Goal: Information Seeking & Learning: Learn about a topic

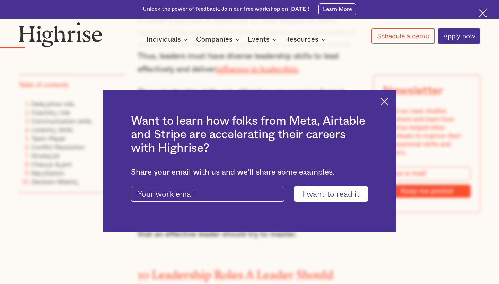
scroll to position [500, 0]
click at [389, 105] on div "Want to learn how folks from Meta, Airtable and Stripe are accelerating their c…" at bounding box center [249, 161] width 293 height 143
click at [384, 104] on img at bounding box center [385, 102] width 8 height 8
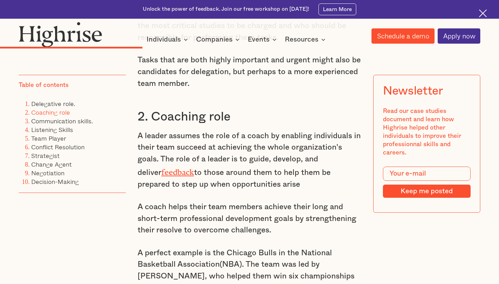
scroll to position [1516, 0]
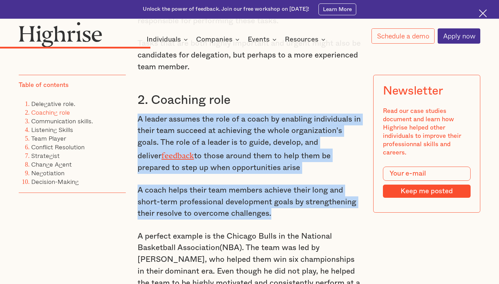
drag, startPoint x: 282, startPoint y: 172, endPoint x: 139, endPoint y: 80, distance: 170.1
copy div "A leader assumes the role of a coach by enabling individuals in their team succ…"
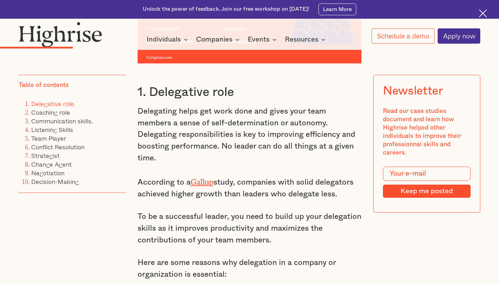
scroll to position [885, 0]
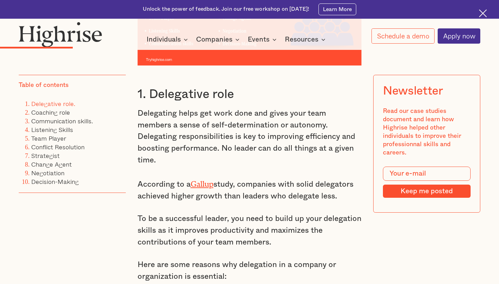
click at [229, 117] on p "Delegating helps get work done and gives your team members a sense of self-dete…" at bounding box center [250, 137] width 224 height 59
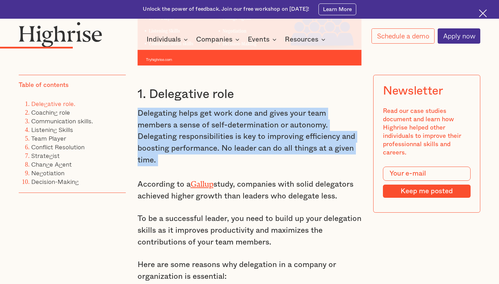
click at [229, 117] on p "Delegating helps get work done and gives your team members a sense of self-dete…" at bounding box center [250, 137] width 224 height 59
copy p "Delegating helps get work done and gives your team members a sense of self-dete…"
click at [295, 108] on p "Delegating helps get work done and gives your team members a sense of self-dete…" at bounding box center [250, 137] width 224 height 59
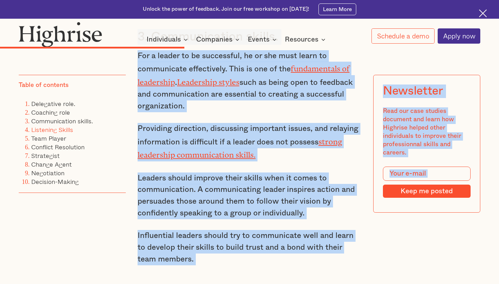
scroll to position [1841, 0]
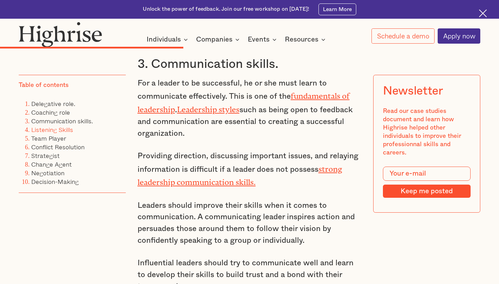
drag, startPoint x: 187, startPoint y: 229, endPoint x: 191, endPoint y: 253, distance: 24.7
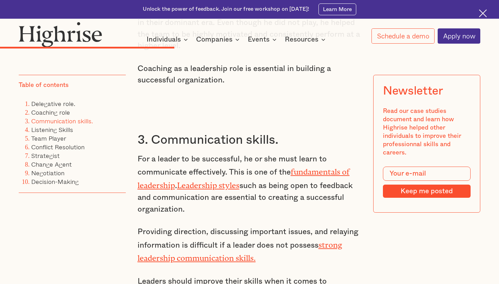
scroll to position [1765, 0]
drag, startPoint x: 216, startPoint y: 162, endPoint x: 153, endPoint y: 126, distance: 72.2
click at [153, 154] on p "For a leader to be successful, he or she must learn to communicate effectively.…" at bounding box center [250, 185] width 224 height 62
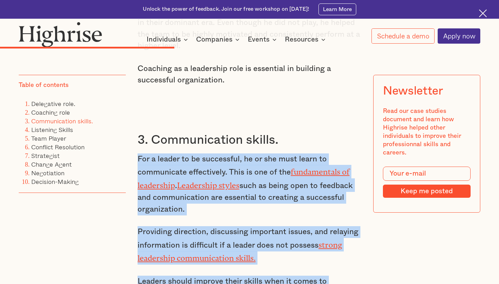
drag, startPoint x: 306, startPoint y: 260, endPoint x: 136, endPoint y: 112, distance: 225.3
copy div "For a leader to be successful, he or she must learn to communicate effectively.…"
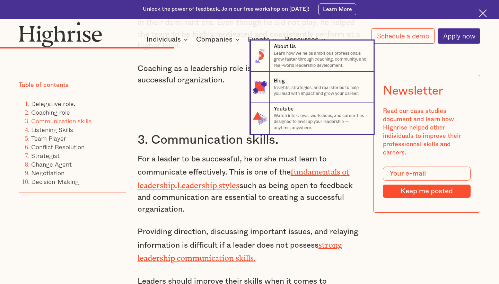
click at [221, 94] on nav "8 About Us Learn how we helps ambitious professionals grow faster through coach…" at bounding box center [249, 88] width 499 height 94
click at [225, 94] on nav "8 About Us Learn how we helps ambitious professionals grow faster through coach…" at bounding box center [249, 88] width 499 height 94
click at [225, 70] on nav "8 About Us Learn how we helps ambitious professionals grow faster through coach…" at bounding box center [249, 88] width 499 height 94
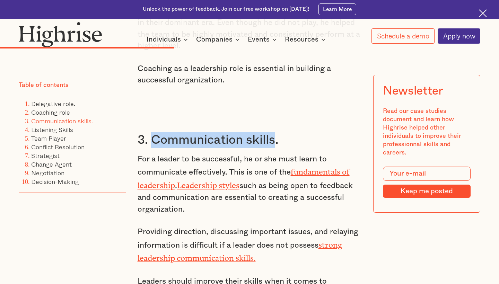
drag, startPoint x: 277, startPoint y: 96, endPoint x: 152, endPoint y: 94, distance: 125.2
click at [152, 133] on h3 "3. Communication skills." at bounding box center [250, 141] width 224 height 16
copy h3 "Communication skills"
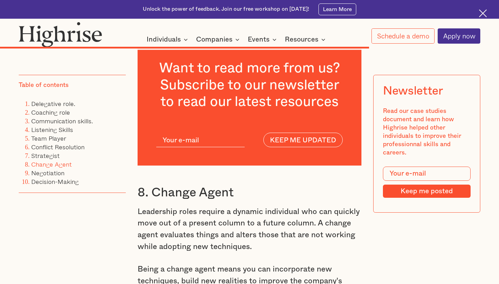
scroll to position [3576, 0]
